Goal: Task Accomplishment & Management: Manage account settings

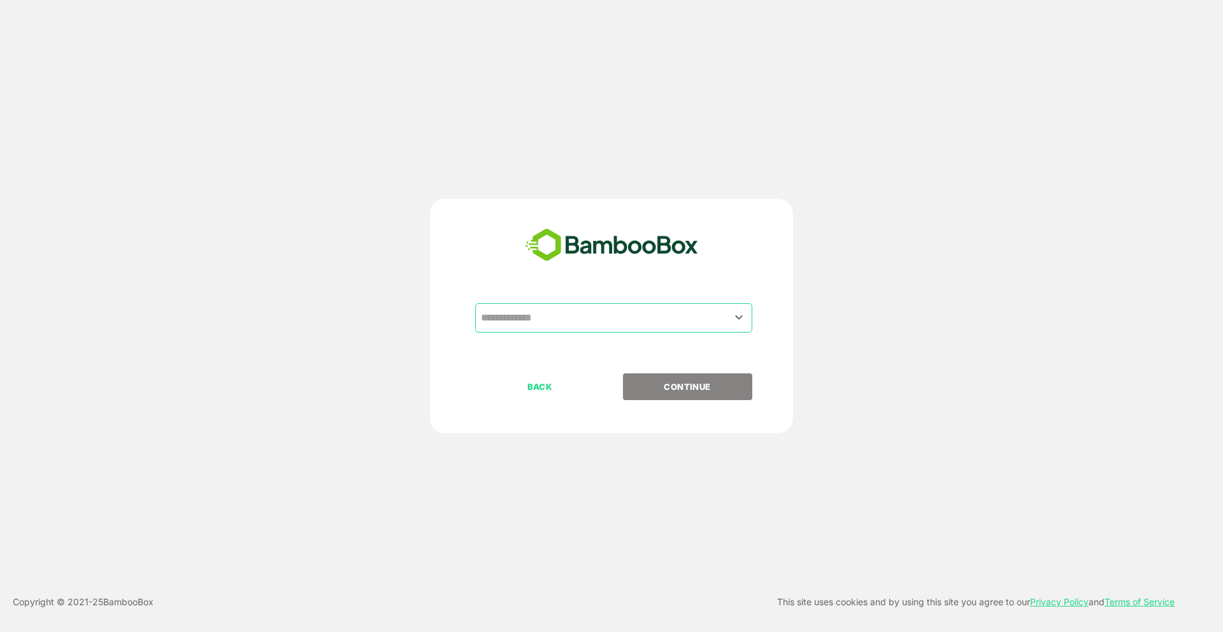
click at [737, 329] on input "text" at bounding box center [614, 318] width 272 height 24
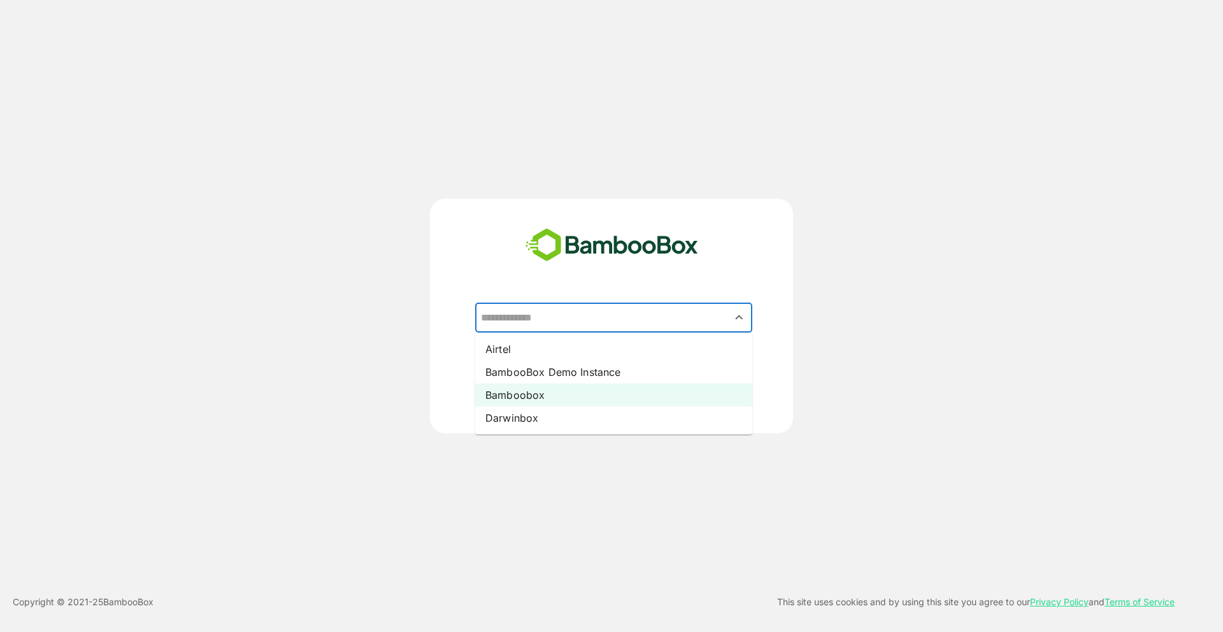
click at [678, 392] on li "Bamboobox" at bounding box center [613, 395] width 277 height 23
type input "*********"
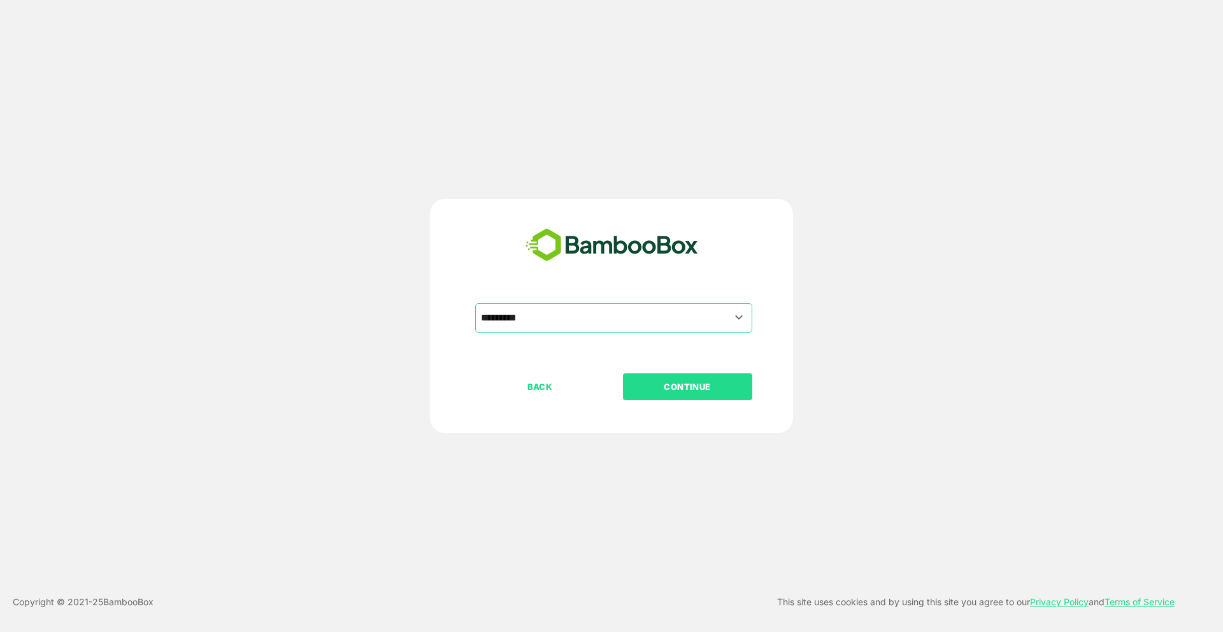
click at [678, 389] on p "CONTINUE" at bounding box center [687, 387] width 127 height 14
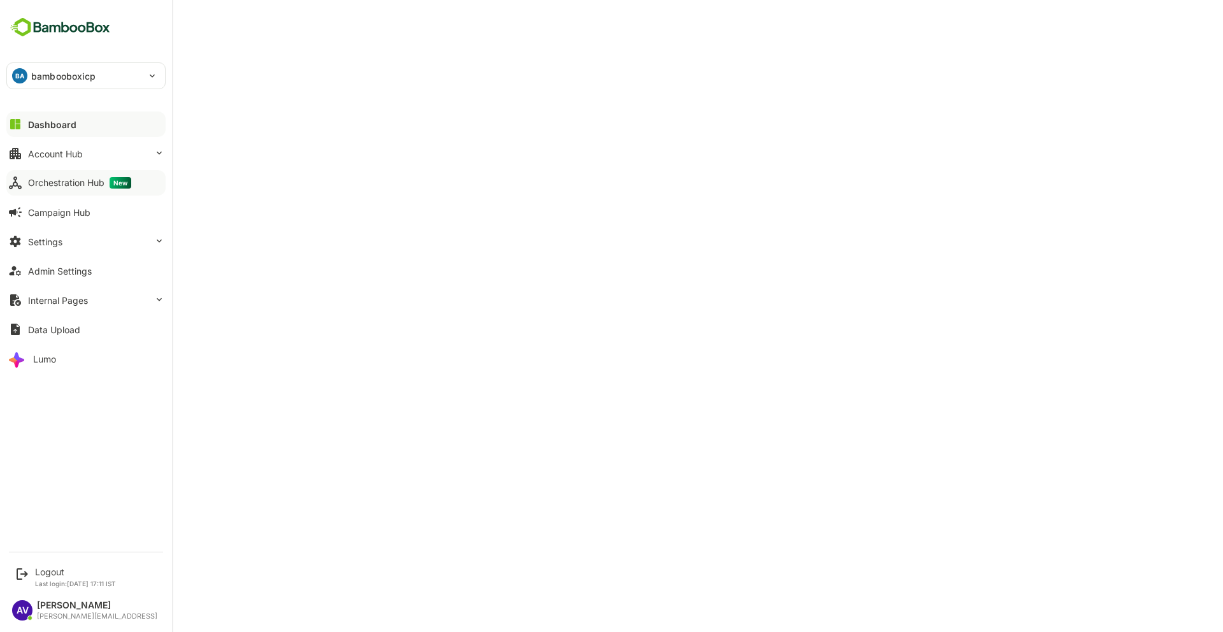
click at [65, 184] on div "Orchestration Hub New" at bounding box center [79, 182] width 103 height 11
click at [45, 576] on div "Logout" at bounding box center [75, 571] width 81 height 11
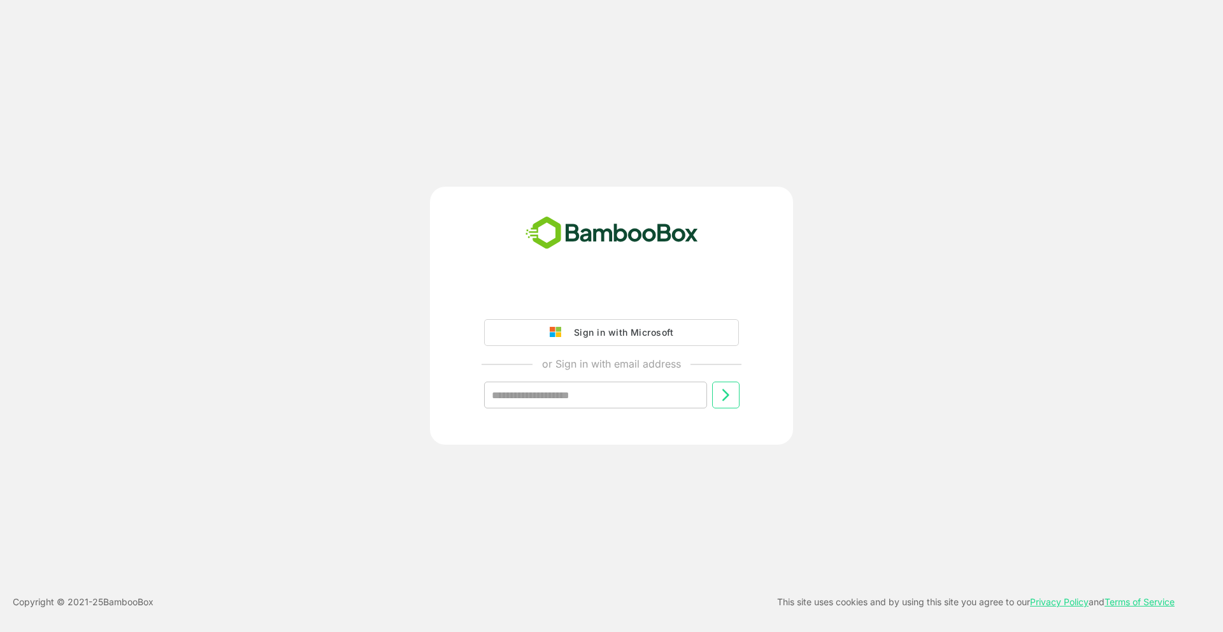
click at [623, 403] on input "text" at bounding box center [595, 395] width 223 height 27
click at [575, 403] on input "text" at bounding box center [595, 395] width 223 height 27
type input "**********"
click at [722, 397] on icon at bounding box center [725, 394] width 15 height 15
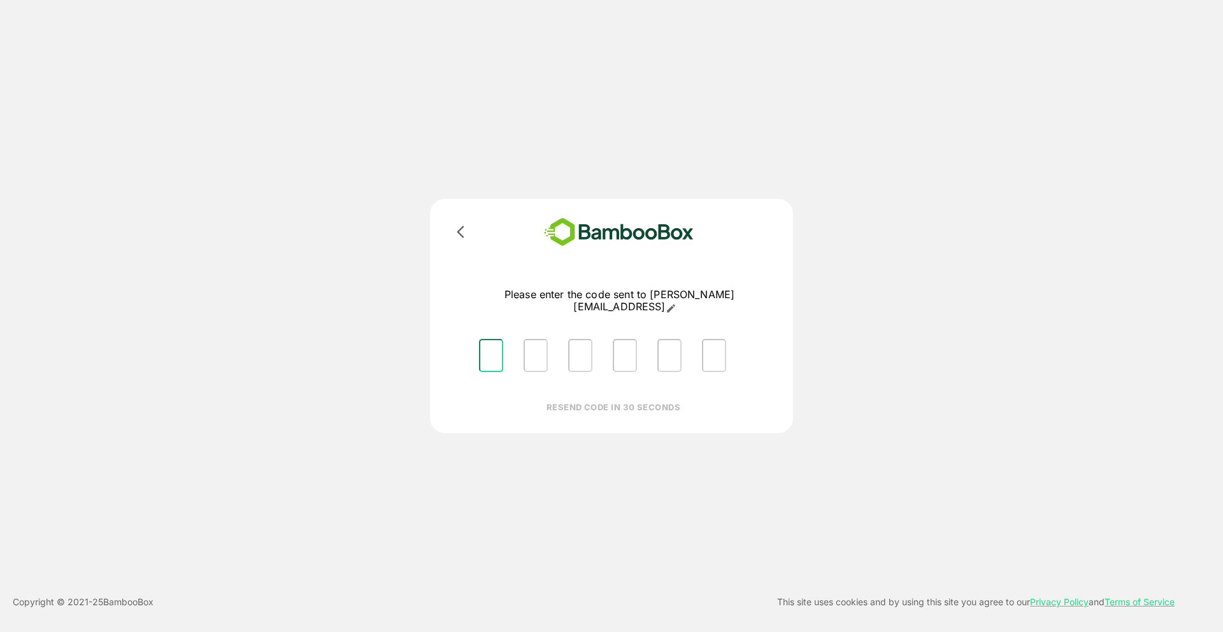
click at [491, 339] on input "Please enter OTP character 1" at bounding box center [491, 355] width 24 height 33
type input "*"
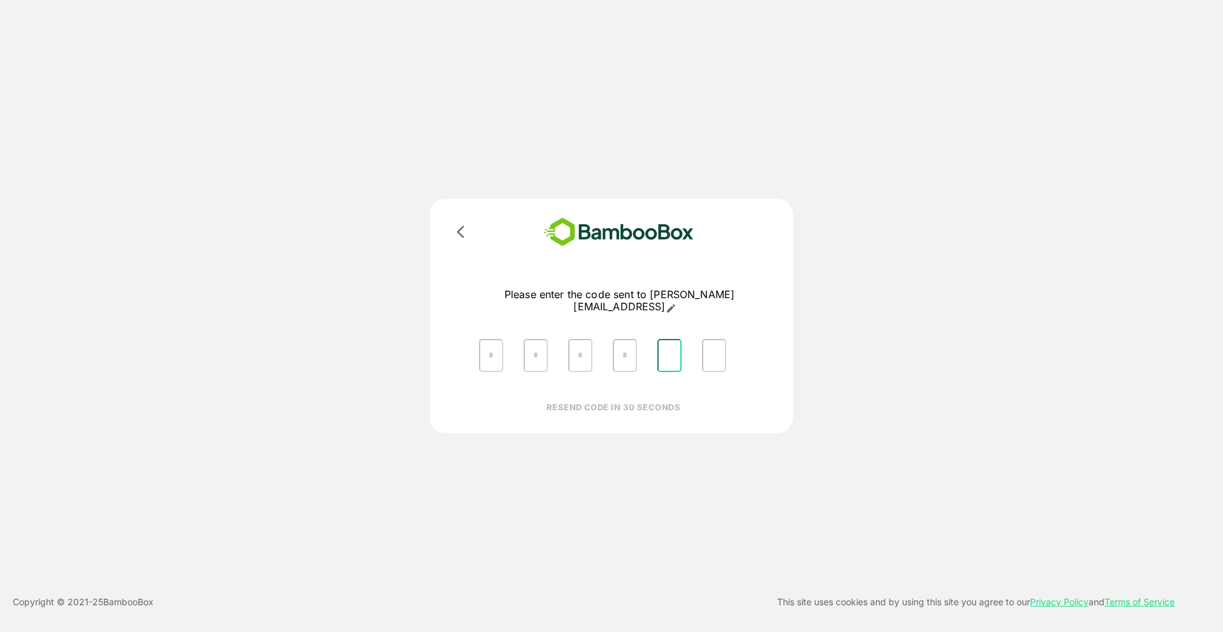
type input "*"
click at [465, 234] on icon at bounding box center [460, 231] width 15 height 15
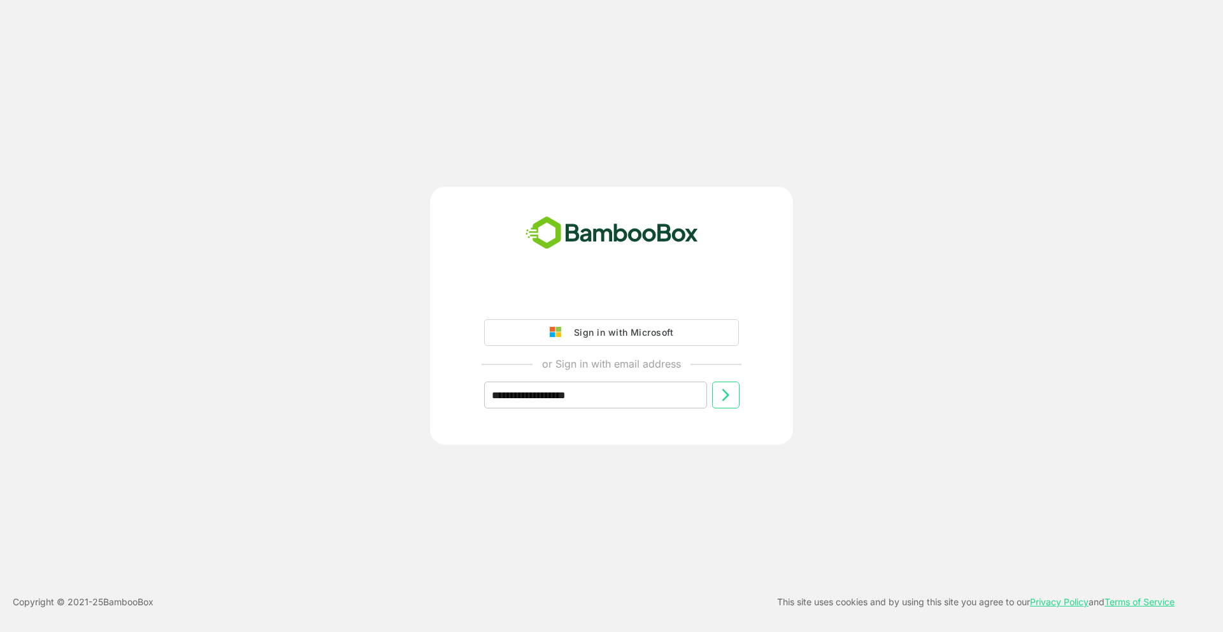
click at [626, 247] on img at bounding box center [612, 233] width 187 height 42
click at [924, 173] on div "**********" at bounding box center [611, 316] width 1223 height 632
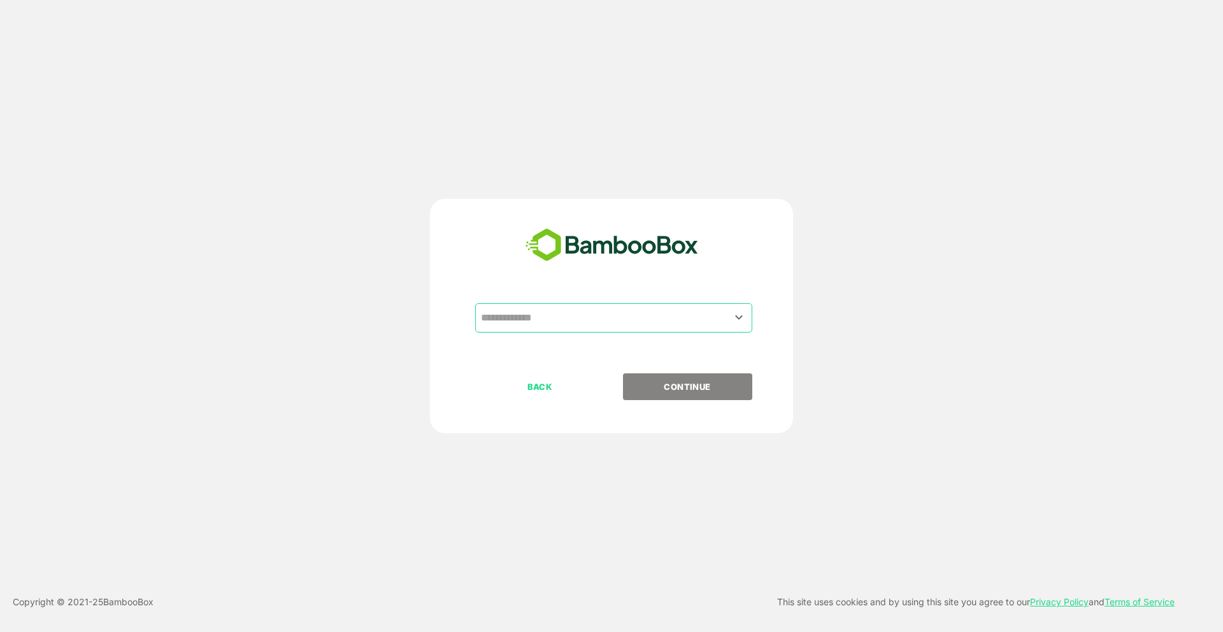
click at [744, 317] on icon "Open" at bounding box center [738, 317] width 15 height 15
